Goal: Task Accomplishment & Management: Manage account settings

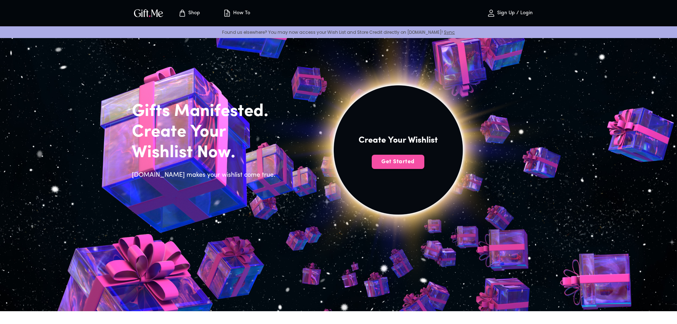
click at [416, 161] on span "Get Started" at bounding box center [398, 162] width 53 height 8
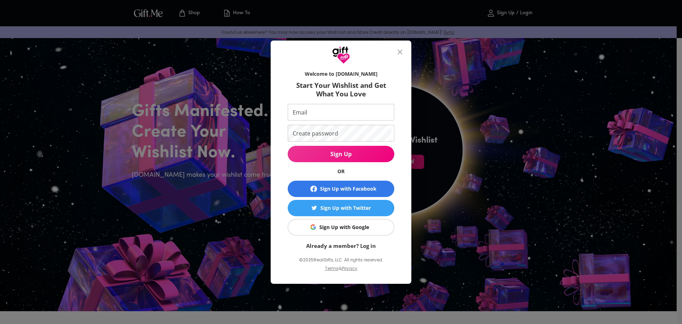
click at [360, 227] on div "Sign Up with Google" at bounding box center [344, 227] width 50 height 8
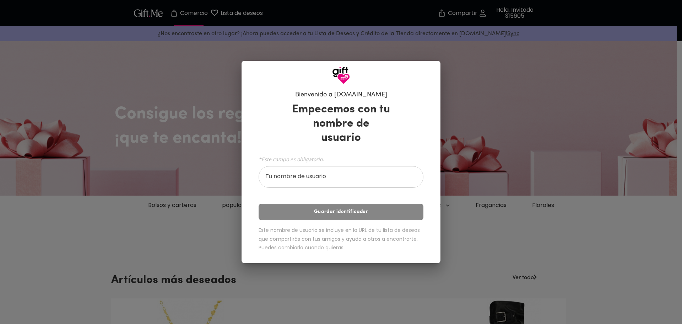
click at [335, 171] on input "Tu nombre de usuario" at bounding box center [337, 178] width 157 height 20
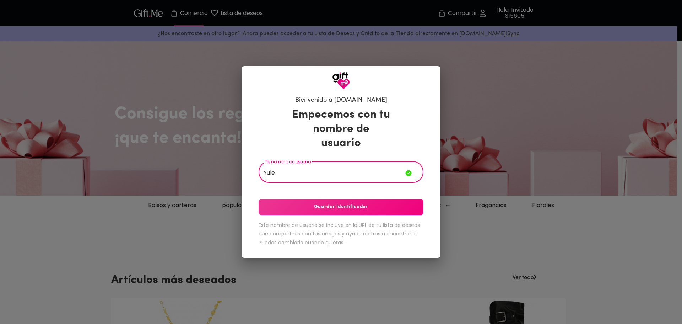
type input "Yule"
click at [332, 204] on font "Guardar identificador" at bounding box center [341, 206] width 54 height 5
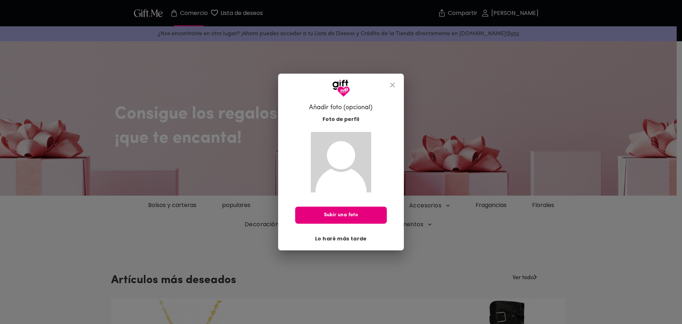
click at [339, 233] on button "Lo haré más tarde" at bounding box center [341, 238] width 58 height 12
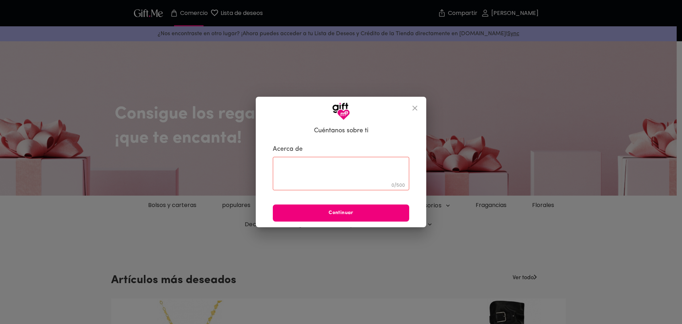
click at [341, 215] on font "Continuar" at bounding box center [341, 212] width 25 height 5
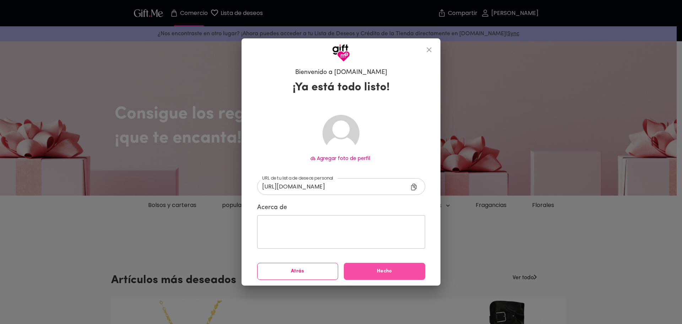
click at [386, 271] on font "Hecho" at bounding box center [384, 270] width 15 height 5
